Goal: Transaction & Acquisition: Book appointment/travel/reservation

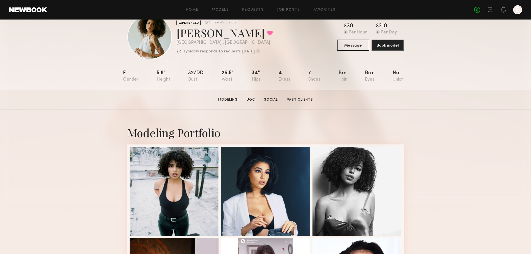
scroll to position [28, 0]
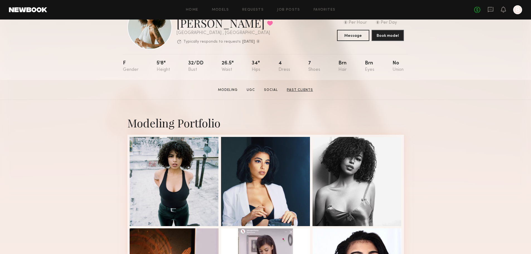
click at [302, 92] on link "Past Clients" at bounding box center [299, 89] width 31 height 5
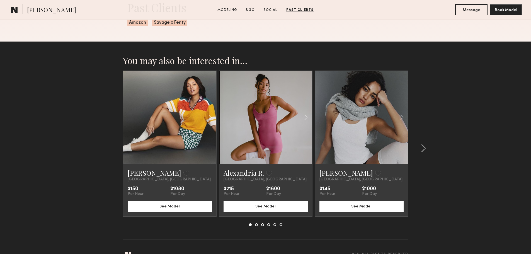
scroll to position [1254, 0]
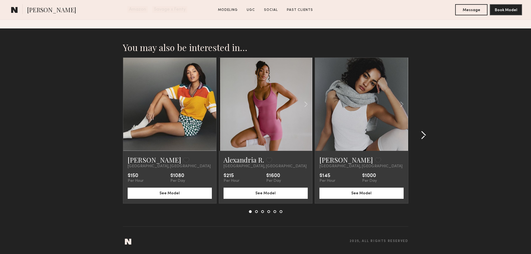
click at [423, 134] on common-icon at bounding box center [423, 135] width 6 height 9
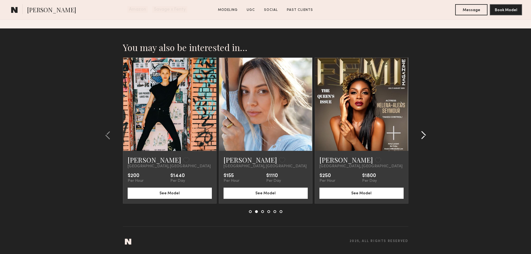
click at [423, 134] on common-icon at bounding box center [423, 135] width 6 height 9
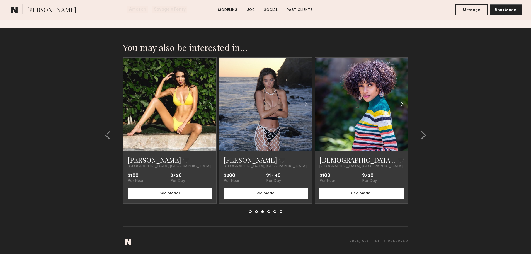
click at [403, 103] on common-icon at bounding box center [402, 104] width 8 height 11
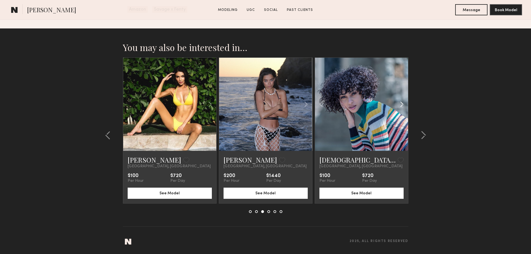
click at [403, 103] on common-icon at bounding box center [402, 104] width 8 height 11
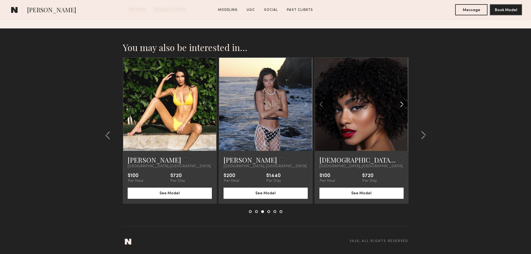
click at [403, 103] on common-icon at bounding box center [402, 104] width 8 height 11
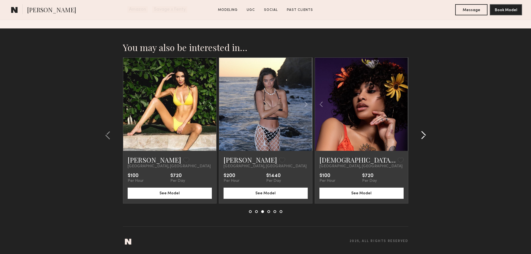
click at [424, 133] on common-icon at bounding box center [423, 135] width 6 height 9
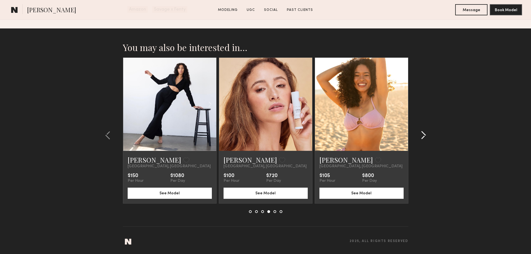
click at [424, 133] on common-icon at bounding box center [423, 135] width 6 height 9
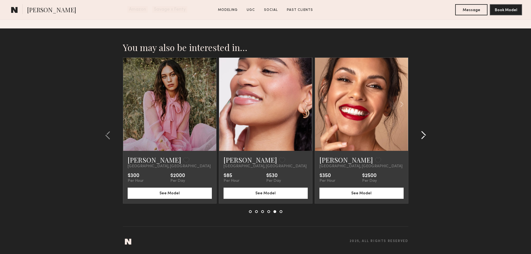
click at [425, 134] on common-icon at bounding box center [423, 135] width 6 height 9
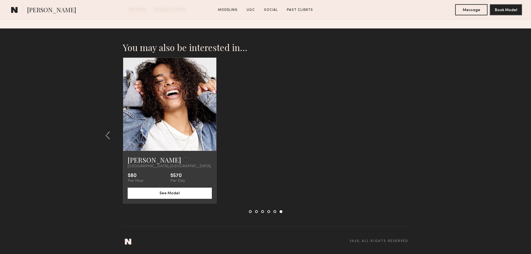
click at [171, 126] on link at bounding box center [170, 104] width 32 height 93
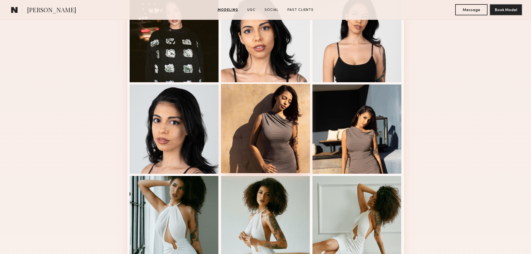
scroll to position [418, 0]
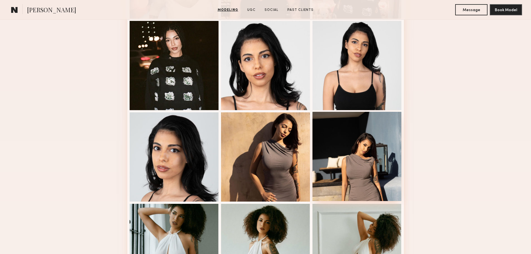
click at [367, 166] on div at bounding box center [356, 156] width 89 height 89
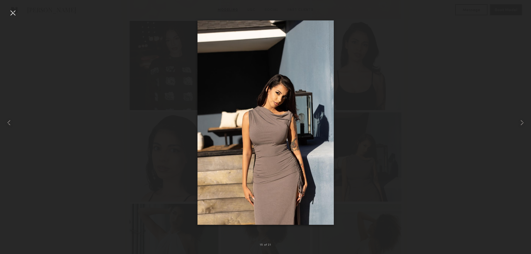
click at [490, 125] on div at bounding box center [265, 122] width 531 height 227
click at [522, 122] on common-icon at bounding box center [521, 122] width 9 height 9
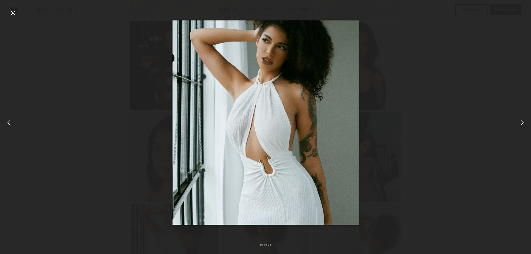
click at [522, 122] on common-icon at bounding box center [521, 122] width 9 height 9
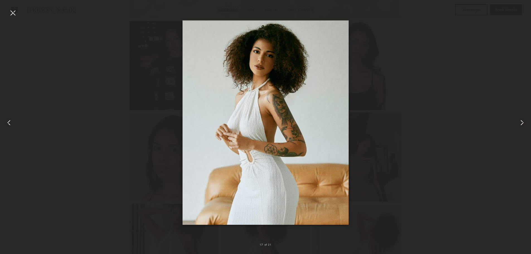
click at [522, 122] on common-icon at bounding box center [521, 122] width 9 height 9
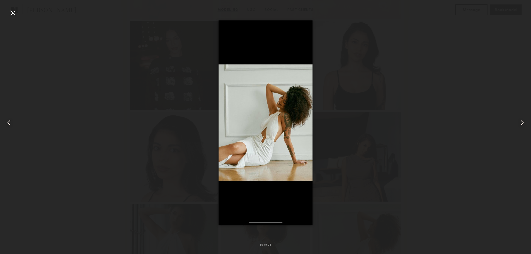
click at [522, 122] on common-icon at bounding box center [521, 122] width 9 height 9
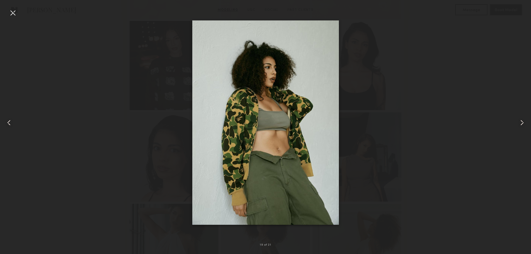
click at [522, 122] on common-icon at bounding box center [521, 122] width 9 height 9
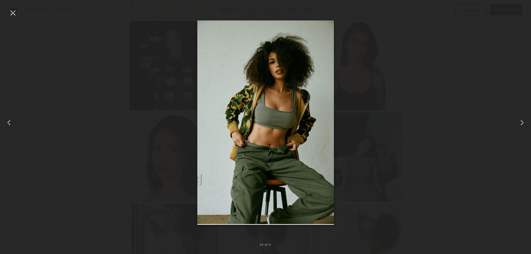
click at [522, 122] on common-icon at bounding box center [521, 122] width 9 height 9
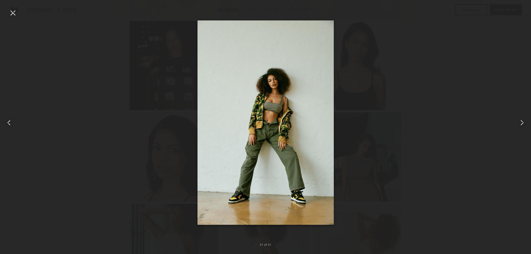
click at [522, 122] on common-icon at bounding box center [521, 122] width 9 height 9
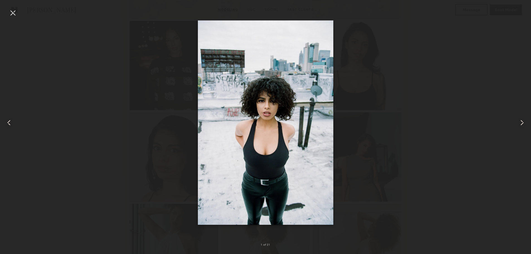
click at [524, 122] on common-icon at bounding box center [521, 122] width 9 height 9
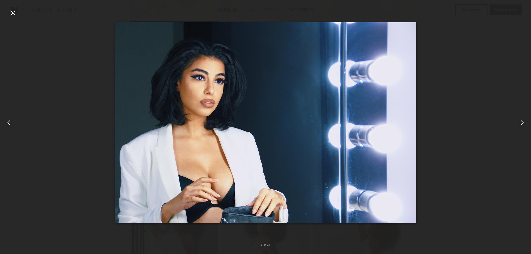
click at [520, 121] on common-icon at bounding box center [521, 122] width 9 height 9
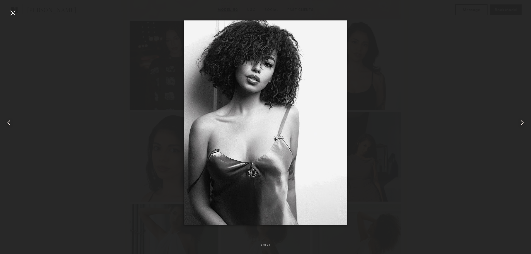
click at [520, 121] on common-icon at bounding box center [521, 122] width 9 height 9
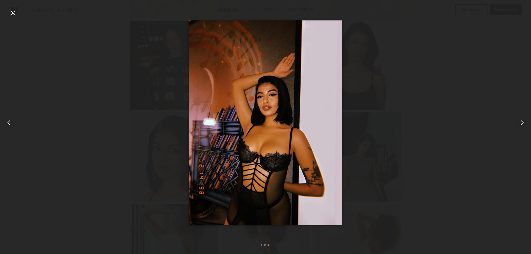
click at [523, 120] on common-icon at bounding box center [521, 122] width 9 height 9
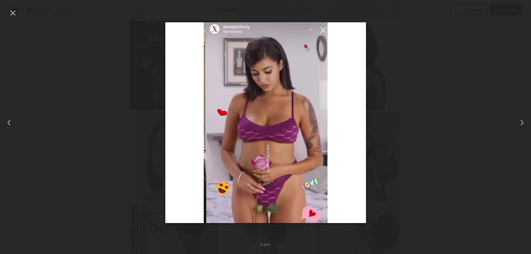
click at [523, 120] on common-icon at bounding box center [521, 122] width 9 height 9
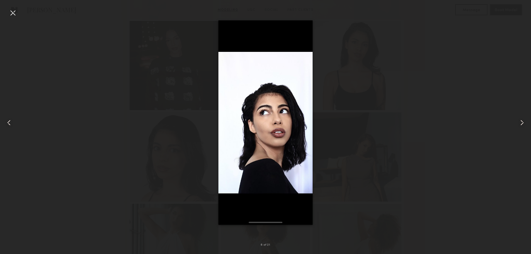
click at [523, 120] on common-icon at bounding box center [521, 122] width 9 height 9
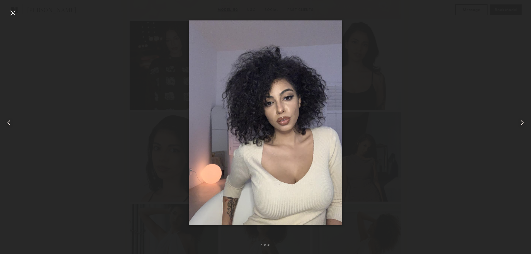
click at [523, 120] on common-icon at bounding box center [521, 122] width 9 height 9
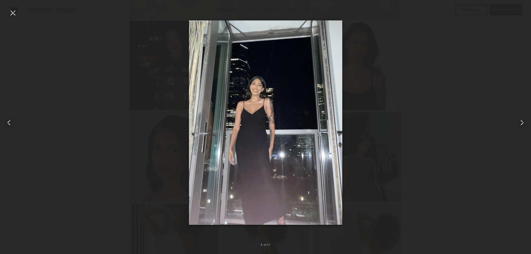
click at [523, 120] on common-icon at bounding box center [521, 122] width 9 height 9
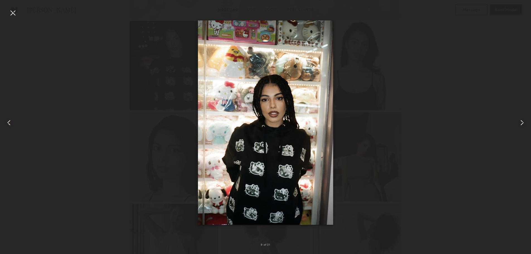
click at [523, 120] on common-icon at bounding box center [521, 122] width 9 height 9
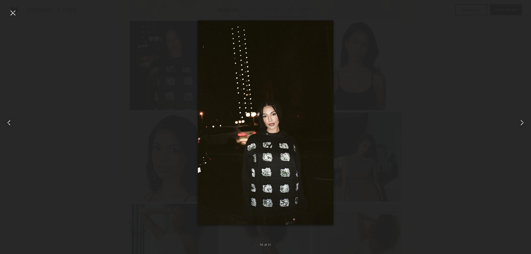
click at [523, 120] on common-icon at bounding box center [521, 122] width 9 height 9
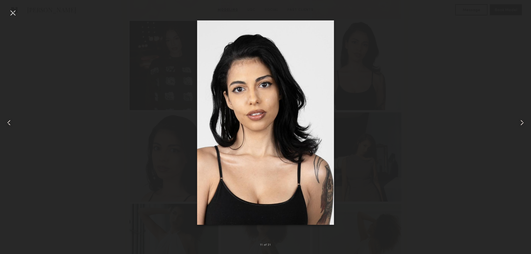
click at [523, 120] on common-icon at bounding box center [521, 122] width 9 height 9
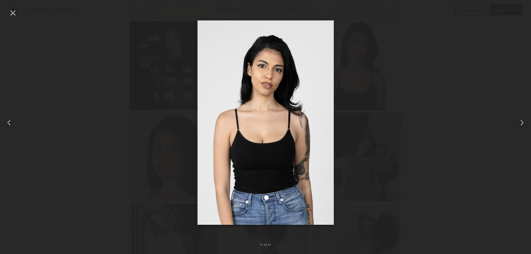
click at [523, 120] on common-icon at bounding box center [521, 122] width 9 height 9
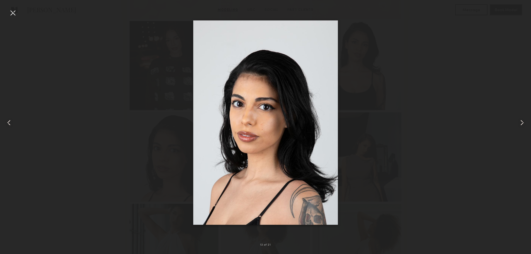
click at [523, 120] on common-icon at bounding box center [521, 122] width 9 height 9
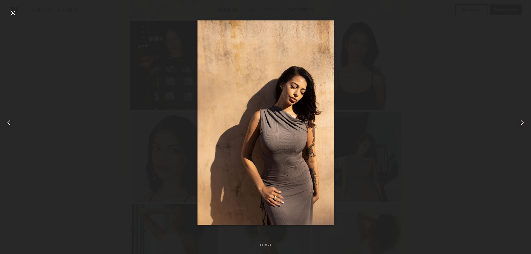
click at [12, 13] on div at bounding box center [12, 12] width 9 height 9
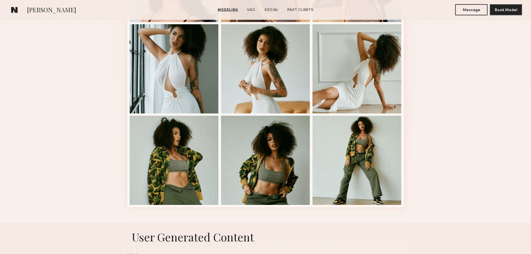
scroll to position [613, 0]
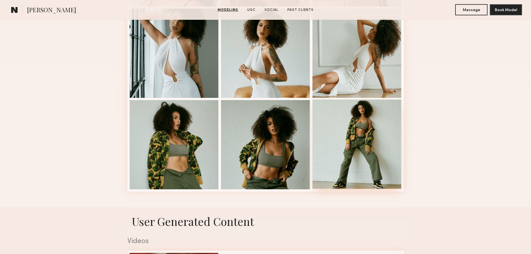
click at [356, 139] on div at bounding box center [356, 143] width 89 height 89
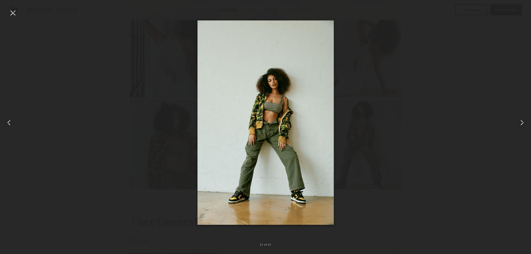
click at [11, 16] on div at bounding box center [12, 12] width 9 height 9
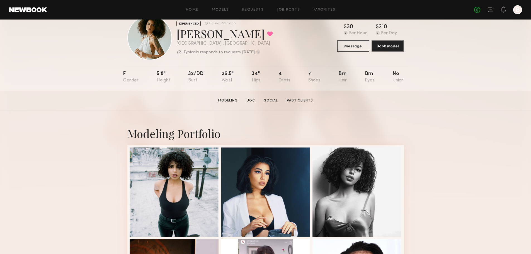
scroll to position [0, 0]
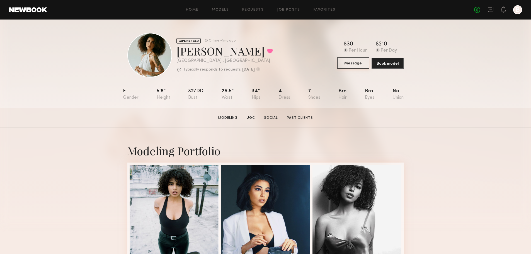
click at [353, 64] on button "Message" at bounding box center [353, 62] width 32 height 11
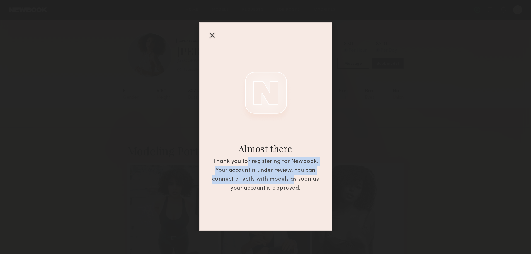
drag, startPoint x: 245, startPoint y: 162, endPoint x: 292, endPoint y: 184, distance: 51.4
click at [292, 184] on div "Thank you for registering for Newbook. Your account is under review. You can co…" at bounding box center [265, 175] width 113 height 36
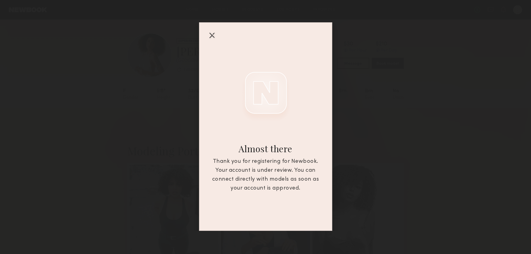
drag, startPoint x: 211, startPoint y: 35, endPoint x: 220, endPoint y: 38, distance: 9.2
click at [211, 35] on div at bounding box center [211, 35] width 9 height 9
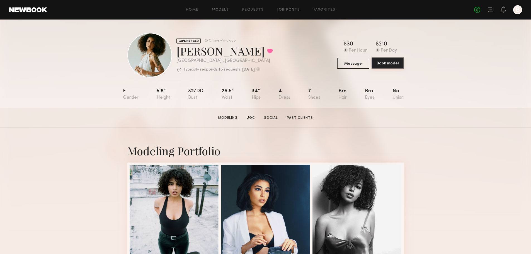
click at [382, 67] on button "Book model" at bounding box center [387, 62] width 32 height 11
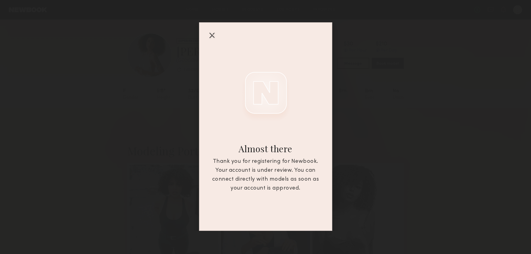
click at [211, 37] on div at bounding box center [211, 35] width 9 height 9
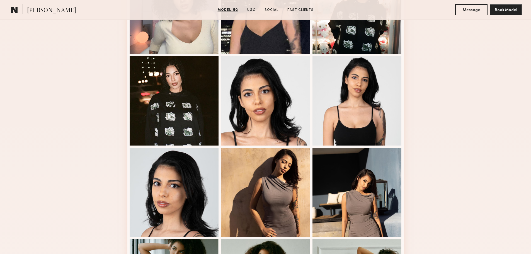
scroll to position [223, 0]
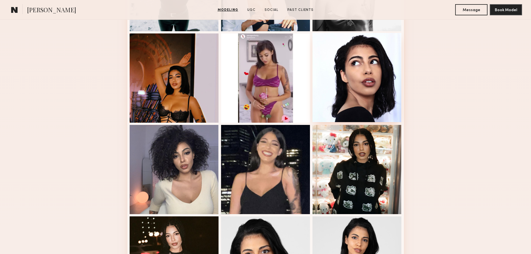
click at [335, 78] on div at bounding box center [356, 77] width 89 height 89
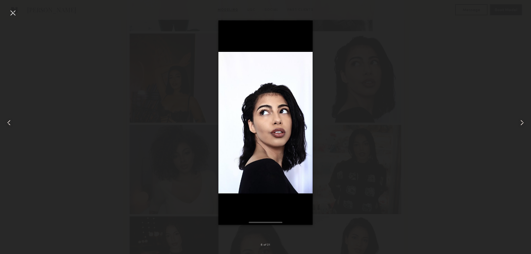
scroll to position [215, 0]
click at [429, 105] on div at bounding box center [265, 122] width 531 height 227
click at [429, 100] on div at bounding box center [265, 122] width 531 height 227
drag, startPoint x: 474, startPoint y: 101, endPoint x: 497, endPoint y: 117, distance: 28.7
click at [476, 101] on div at bounding box center [265, 122] width 531 height 227
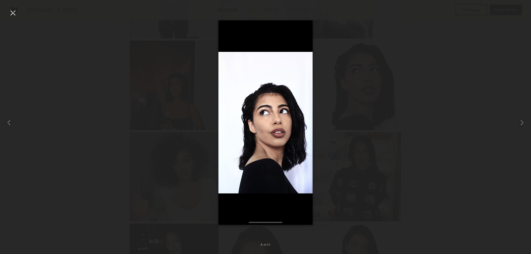
click at [11, 14] on div at bounding box center [12, 12] width 9 height 9
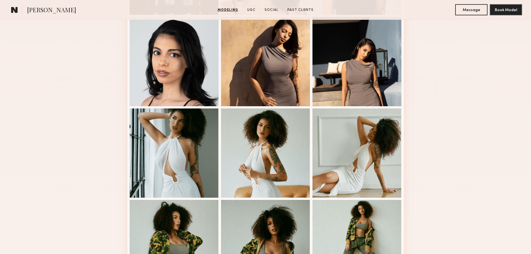
scroll to position [605, 0]
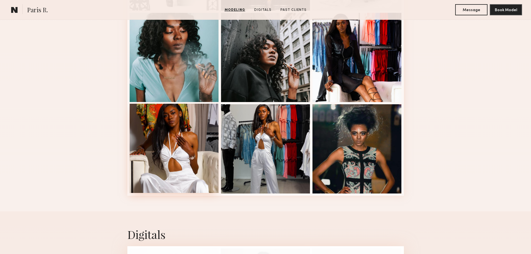
scroll to position [697, 0]
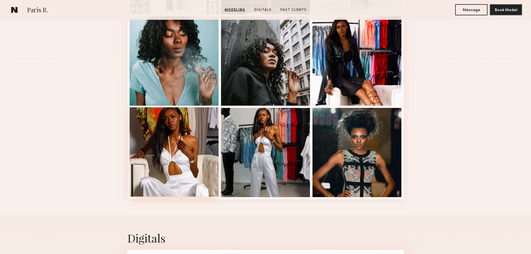
click at [188, 138] on div at bounding box center [174, 151] width 89 height 89
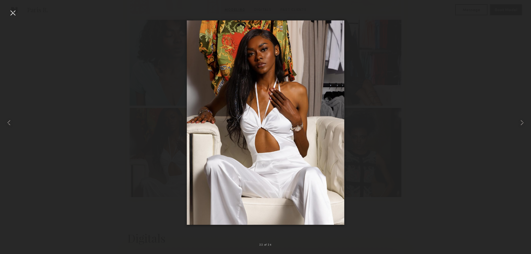
click at [12, 12] on div at bounding box center [12, 12] width 9 height 9
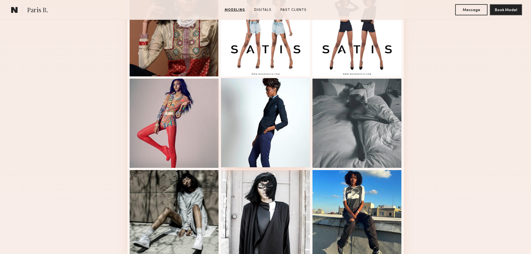
scroll to position [279, 0]
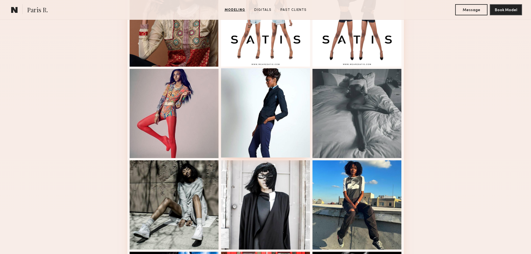
click at [265, 109] on div at bounding box center [265, 112] width 89 height 89
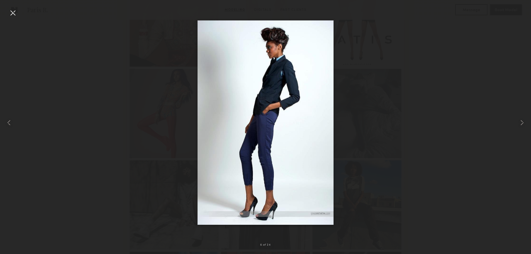
click at [454, 104] on div at bounding box center [265, 122] width 531 height 227
click at [13, 16] on div at bounding box center [12, 12] width 9 height 9
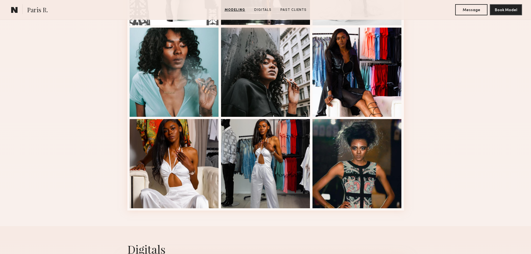
scroll to position [697, 0]
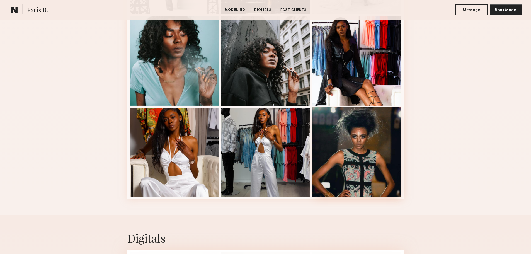
click at [368, 142] on div at bounding box center [356, 151] width 89 height 89
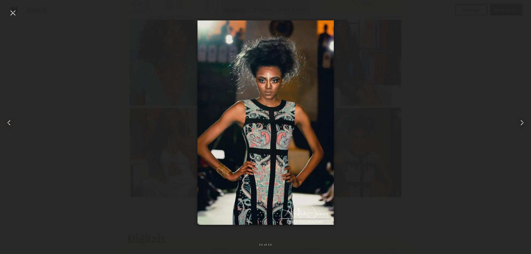
click at [11, 122] on common-icon at bounding box center [8, 122] width 9 height 9
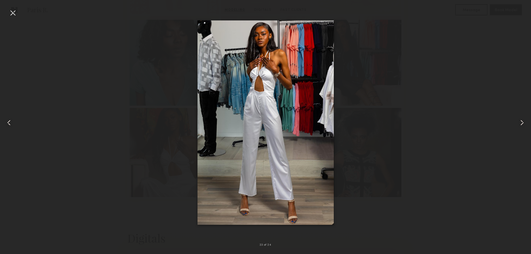
click at [522, 121] on common-icon at bounding box center [521, 122] width 9 height 9
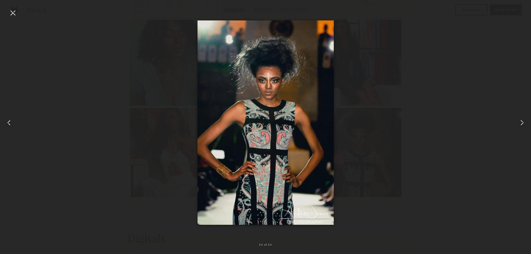
click at [522, 121] on common-icon at bounding box center [521, 122] width 9 height 9
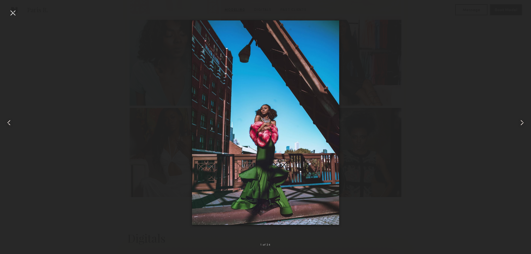
click at [522, 121] on common-icon at bounding box center [521, 122] width 9 height 9
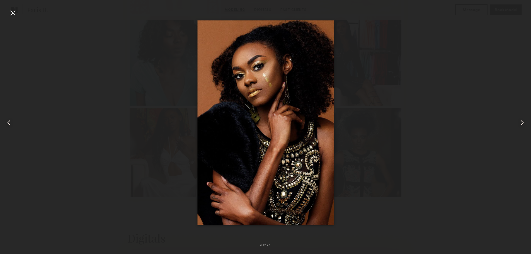
click at [522, 121] on common-icon at bounding box center [521, 122] width 9 height 9
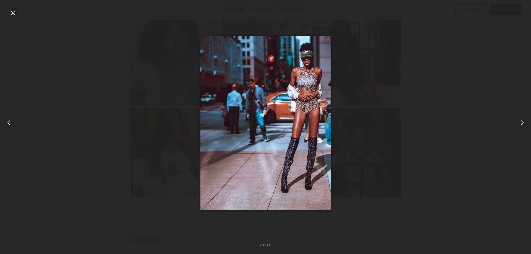
click at [522, 121] on common-icon at bounding box center [521, 122] width 9 height 9
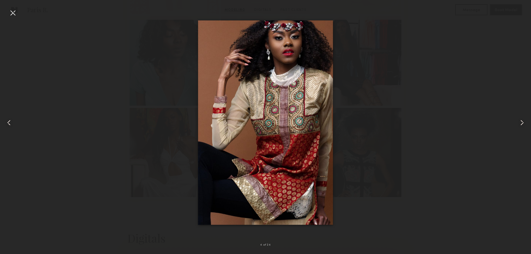
click at [10, 126] on common-icon at bounding box center [8, 122] width 9 height 9
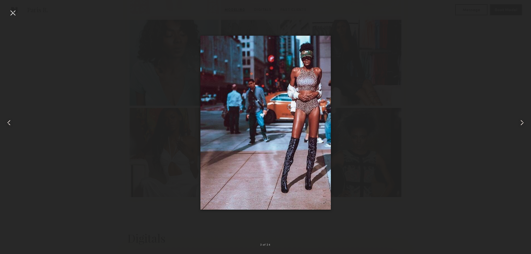
click at [521, 121] on common-icon at bounding box center [521, 122] width 9 height 9
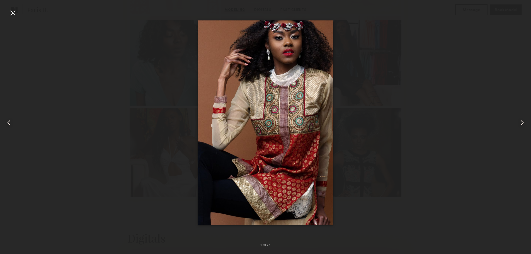
click at [521, 118] on common-icon at bounding box center [521, 122] width 9 height 9
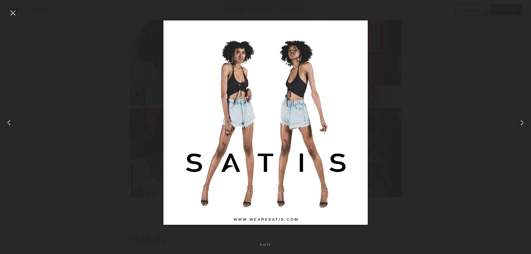
click at [521, 118] on common-icon at bounding box center [521, 122] width 9 height 9
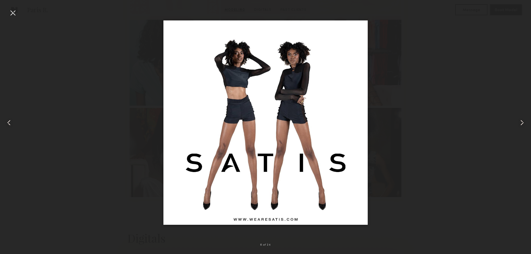
click at [521, 118] on common-icon at bounding box center [521, 122] width 9 height 9
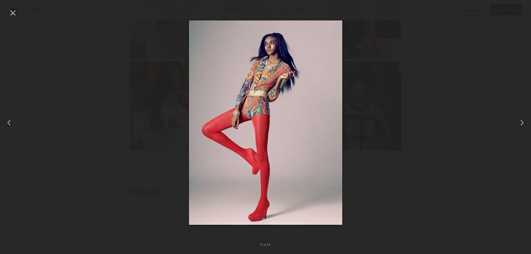
scroll to position [752, 0]
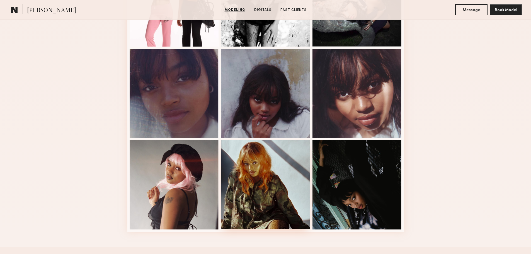
scroll to position [474, 0]
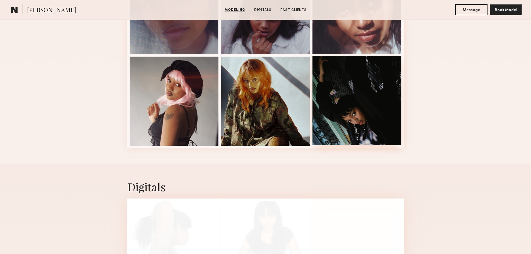
click at [344, 132] on div at bounding box center [356, 100] width 89 height 89
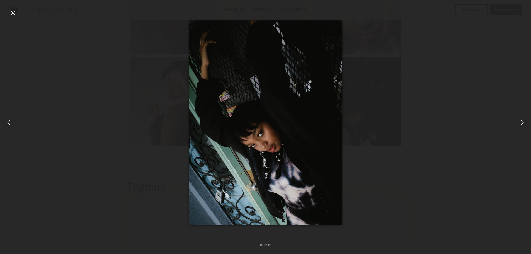
click at [524, 121] on common-icon at bounding box center [521, 122] width 9 height 9
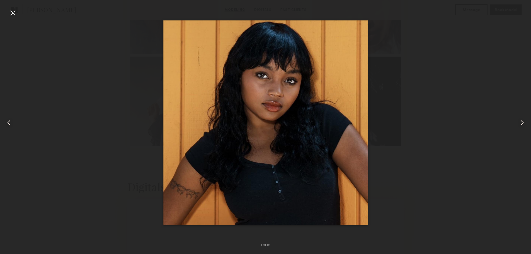
click at [524, 121] on common-icon at bounding box center [521, 122] width 9 height 9
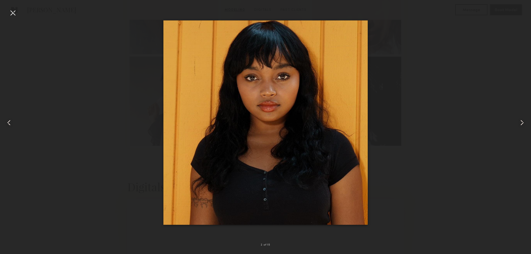
click at [524, 121] on common-icon at bounding box center [521, 122] width 9 height 9
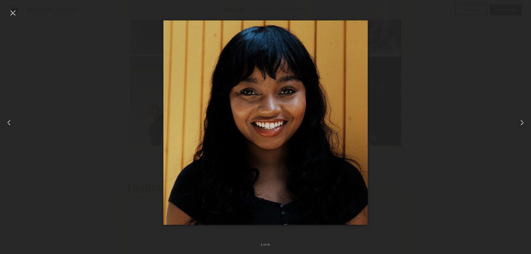
click at [524, 121] on common-icon at bounding box center [521, 122] width 9 height 9
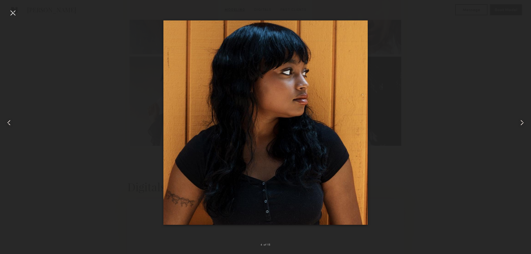
click at [524, 121] on common-icon at bounding box center [521, 122] width 9 height 9
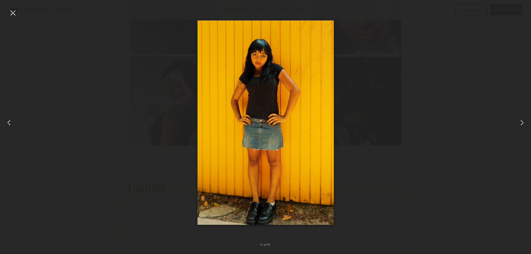
click at [417, 157] on div at bounding box center [265, 122] width 531 height 227
click at [15, 13] on div at bounding box center [12, 12] width 9 height 9
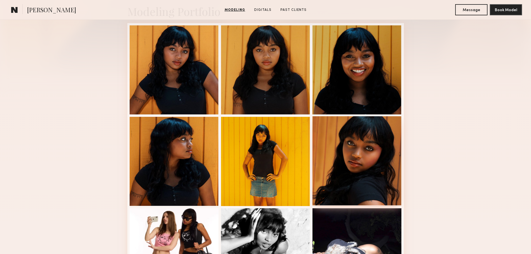
scroll to position [0, 0]
